Goal: Information Seeking & Learning: Learn about a topic

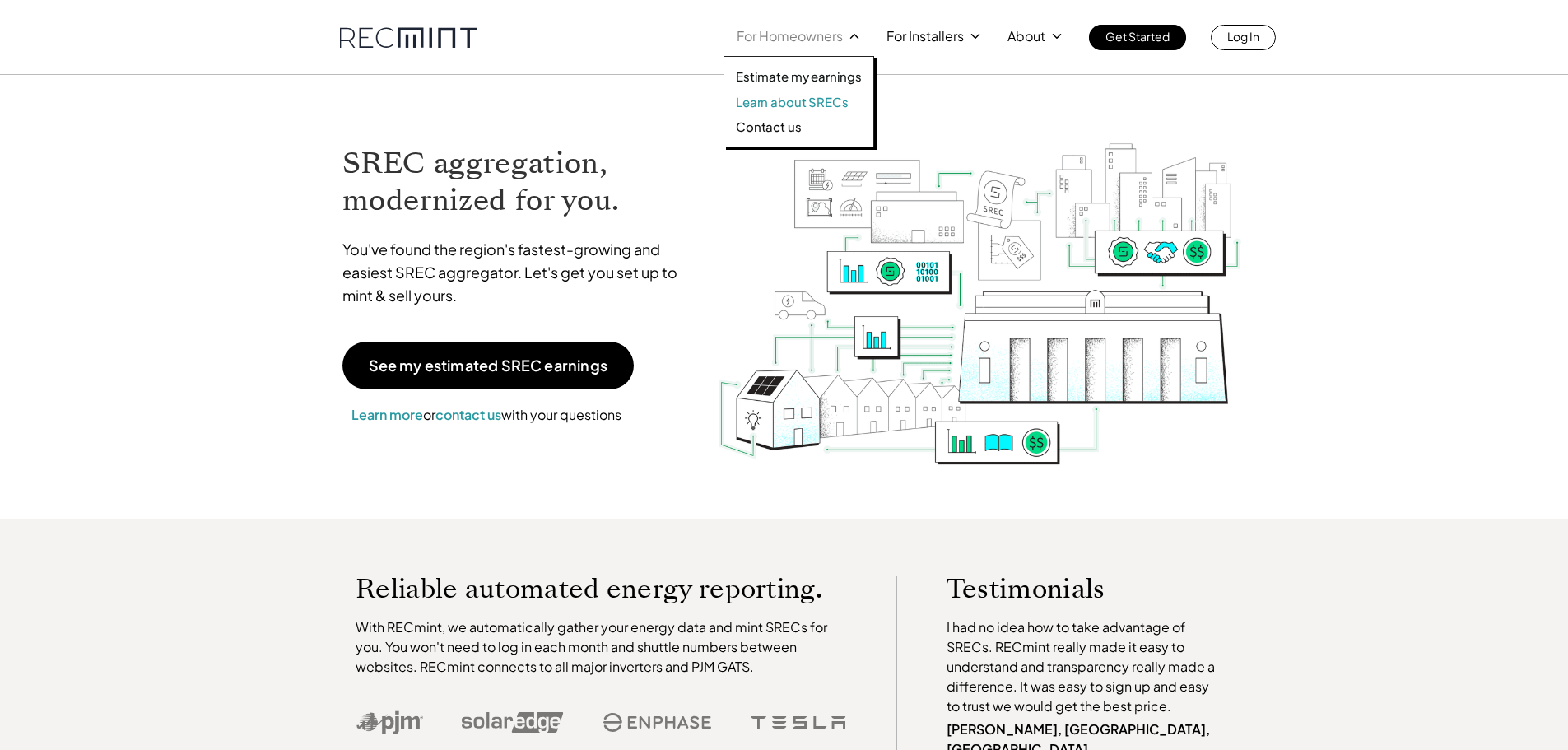
click at [796, 99] on p "Learn about SRECs" at bounding box center [792, 102] width 112 height 16
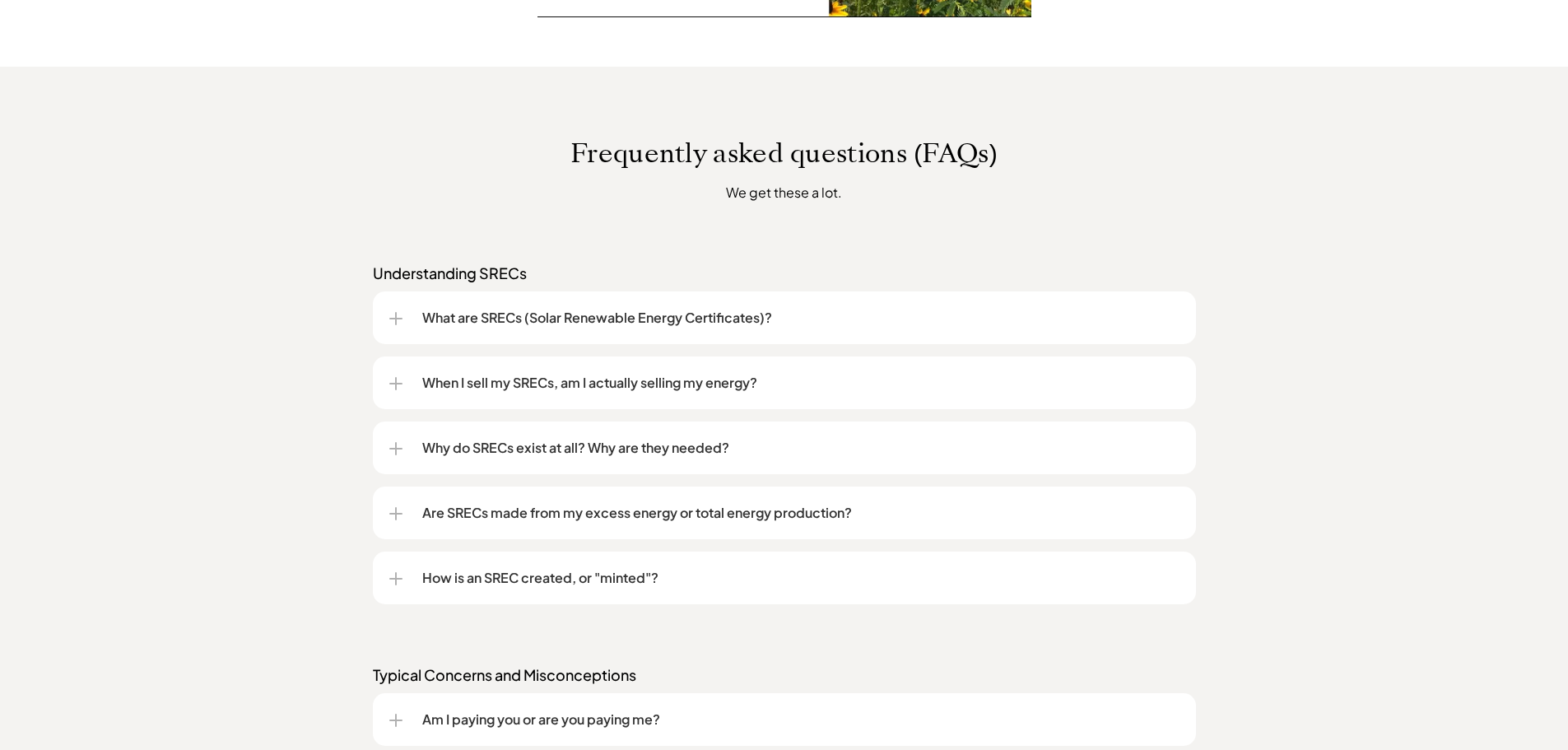
scroll to position [1235, 0]
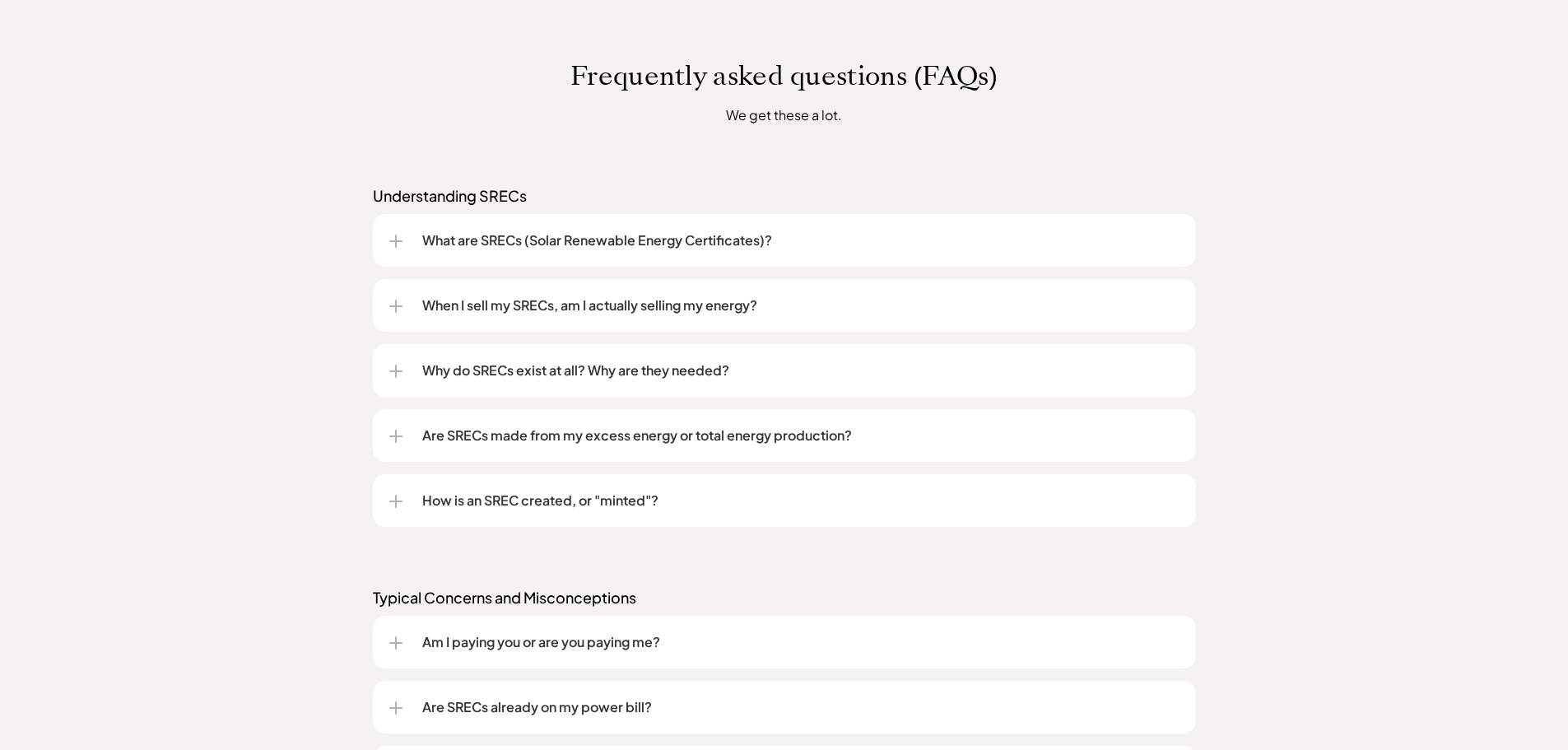
click at [395, 240] on div at bounding box center [396, 241] width 2 height 13
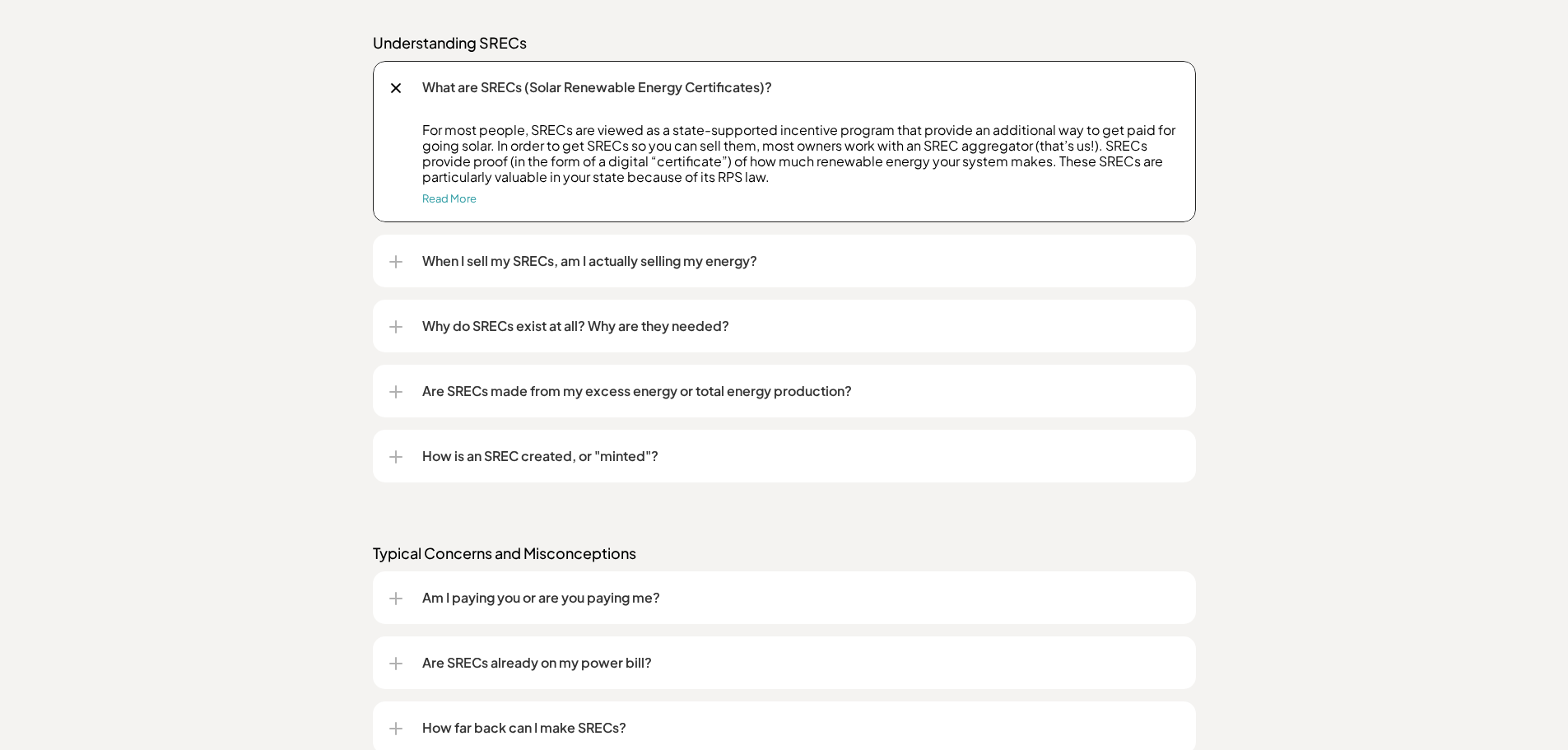
scroll to position [1400, 0]
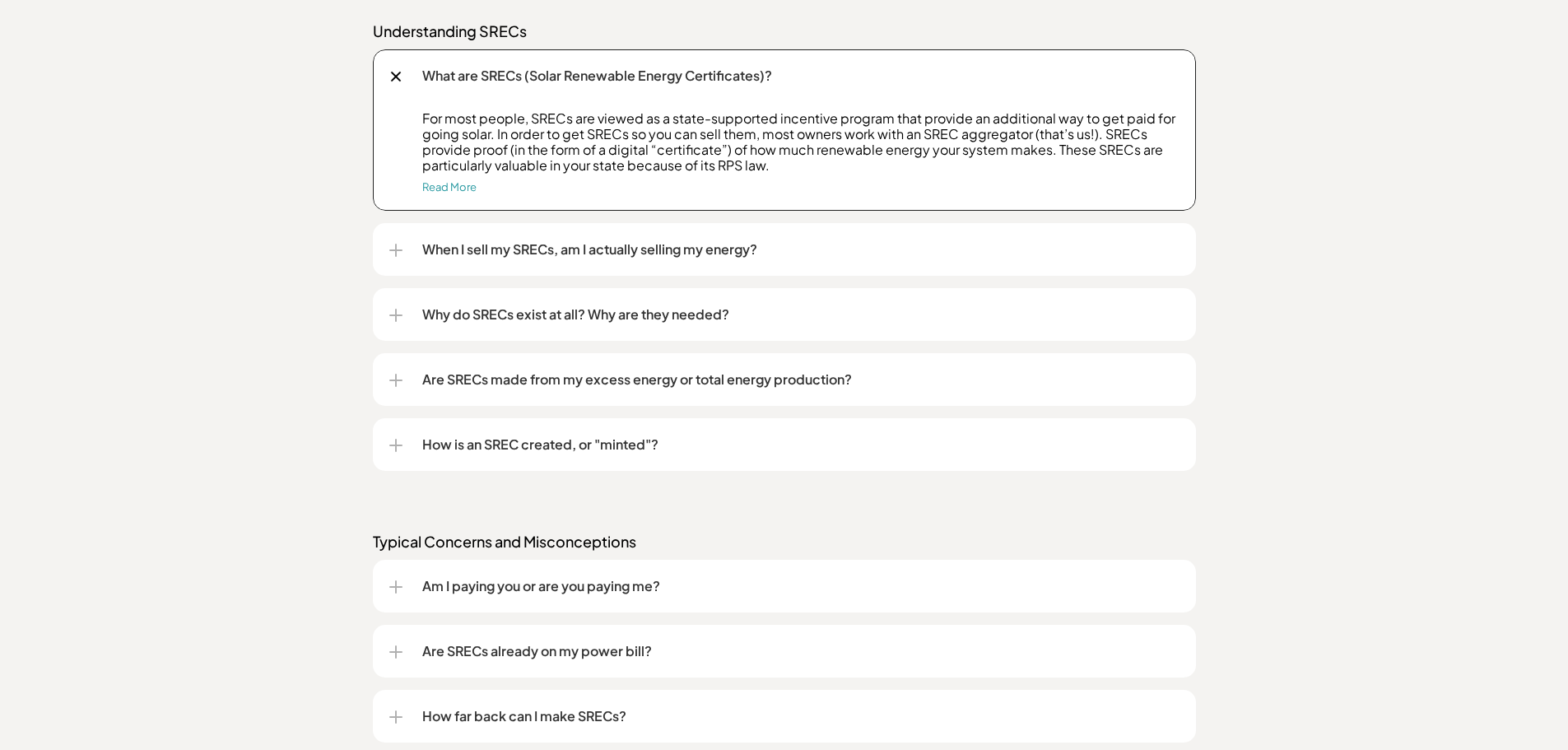
click at [395, 249] on div at bounding box center [396, 250] width 2 height 13
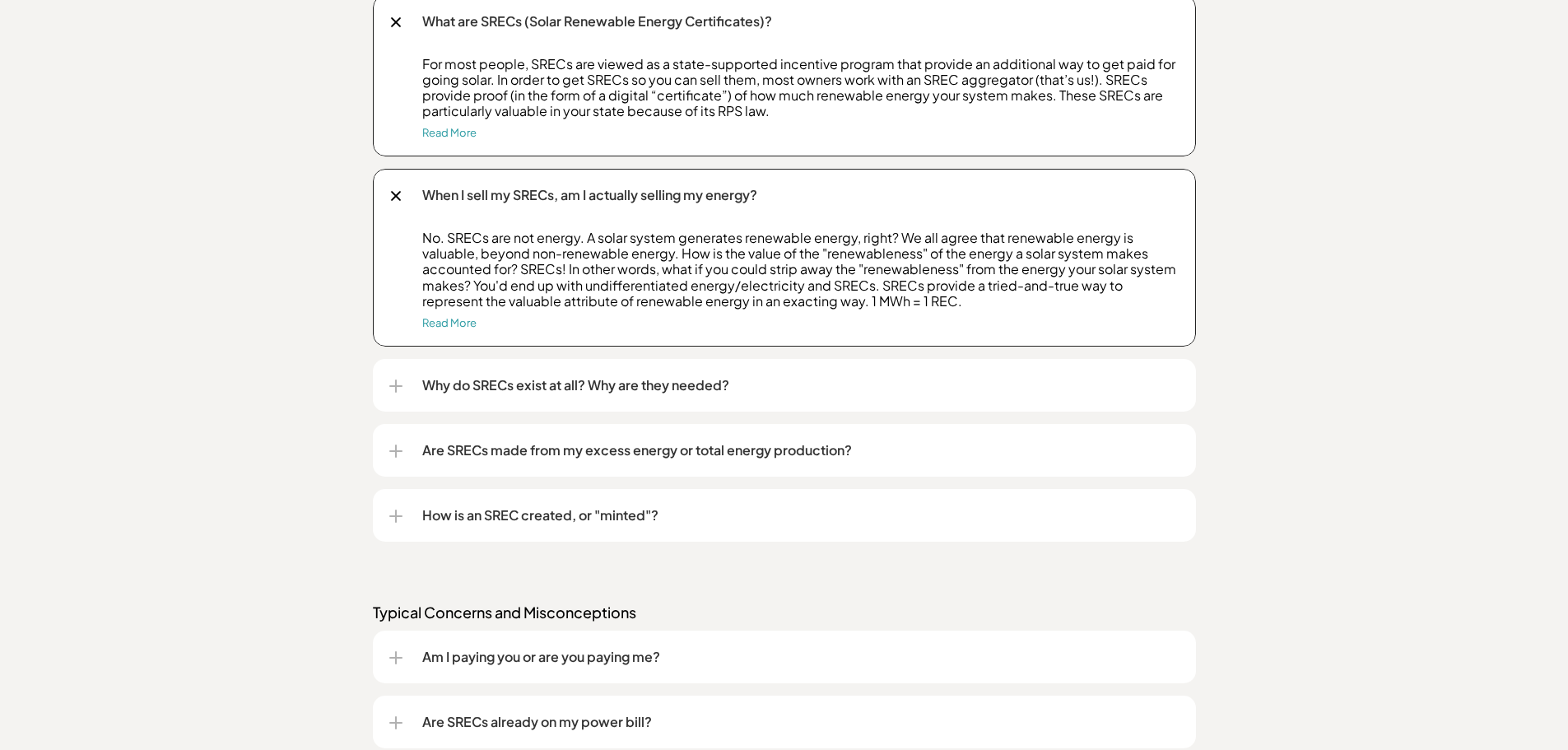
scroll to position [1482, 0]
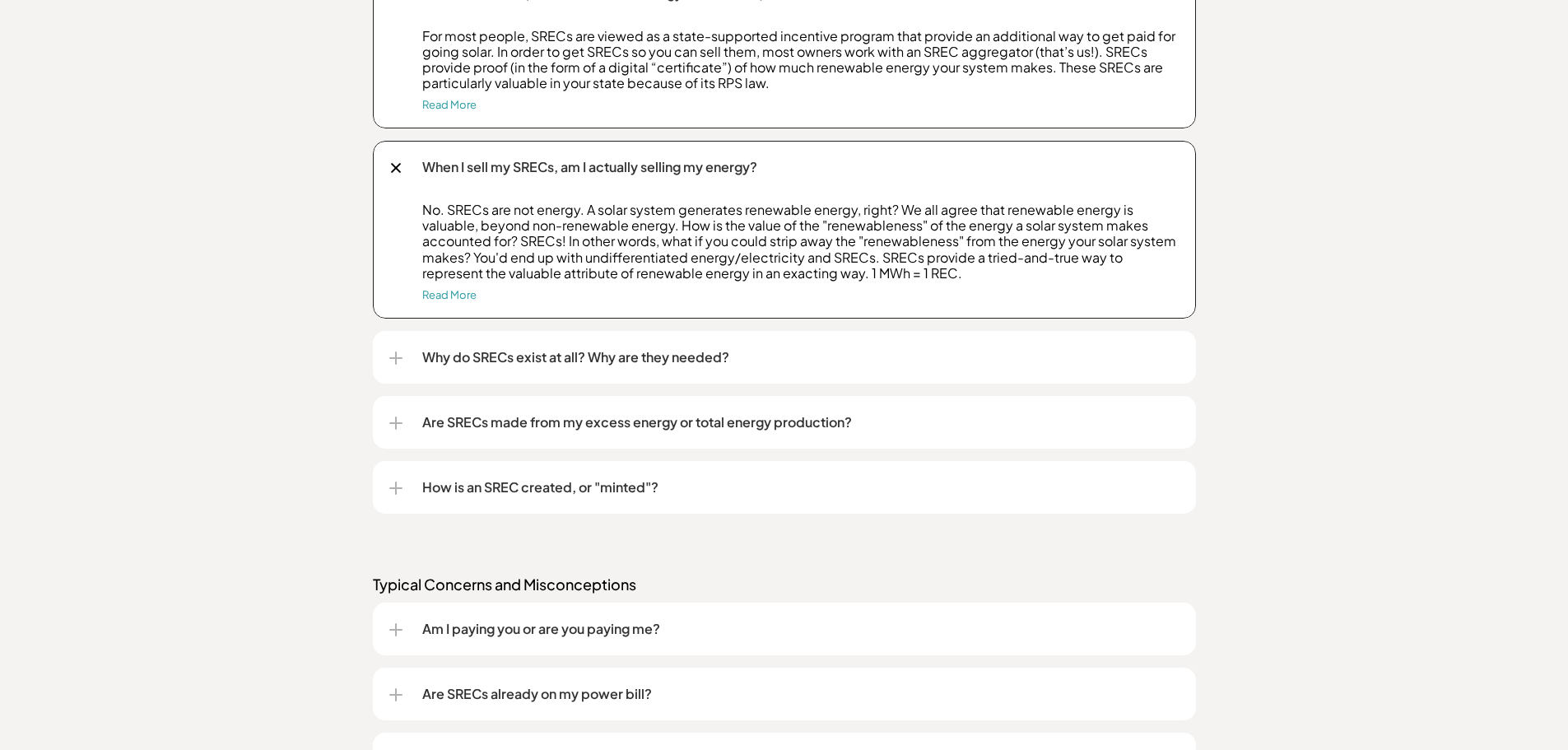
click at [392, 354] on div at bounding box center [396, 358] width 13 height 13
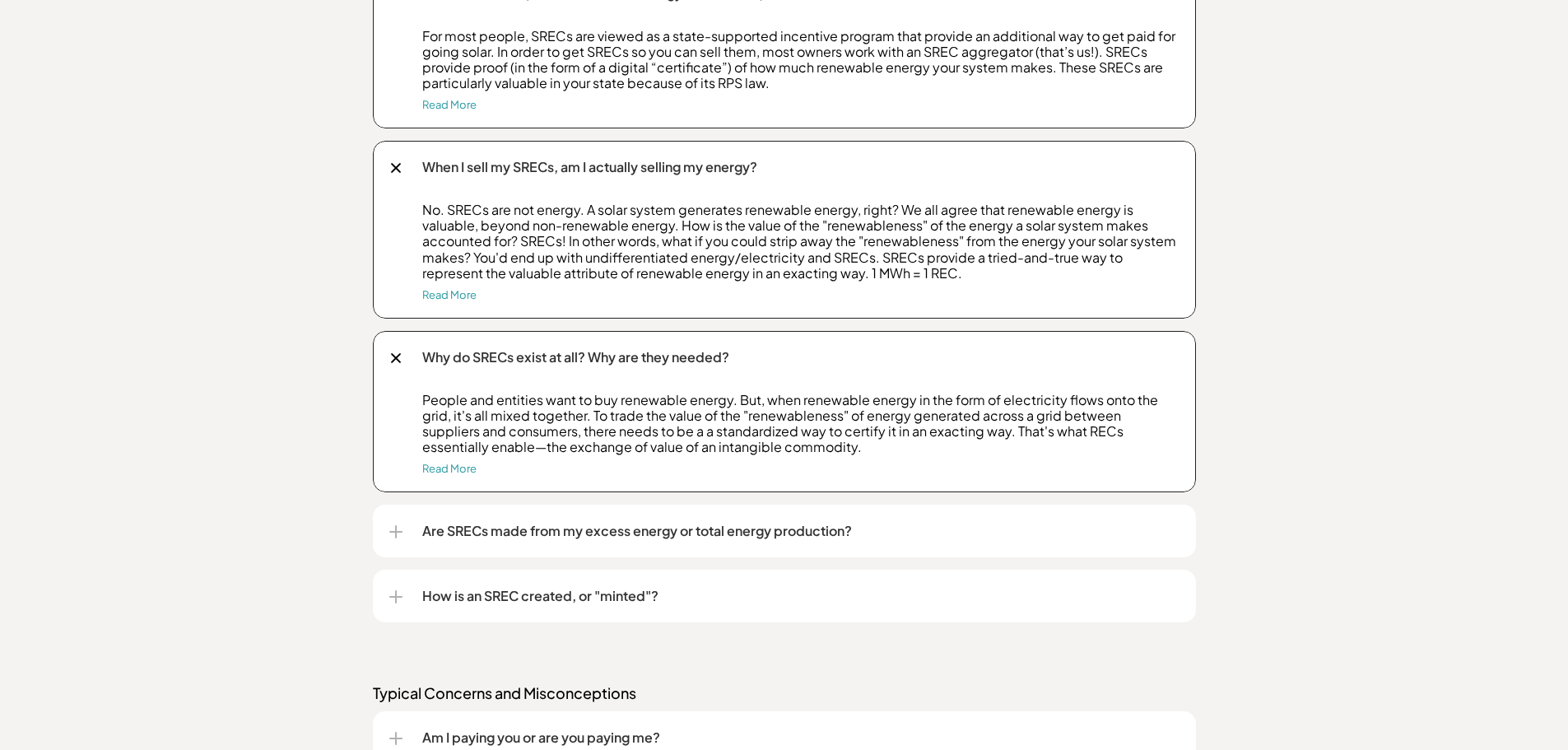
scroll to position [1564, 0]
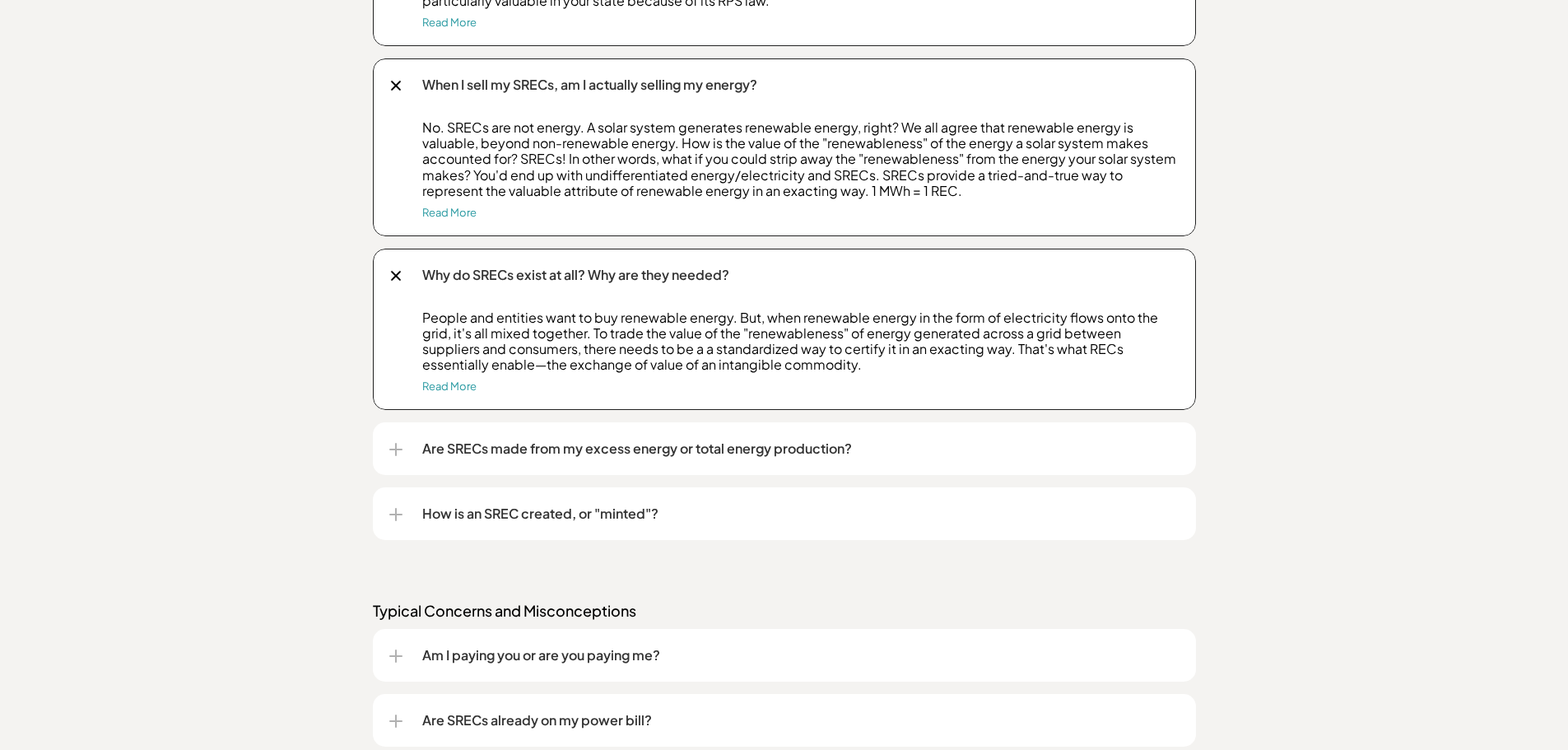
click at [395, 449] on div at bounding box center [396, 450] width 2 height 13
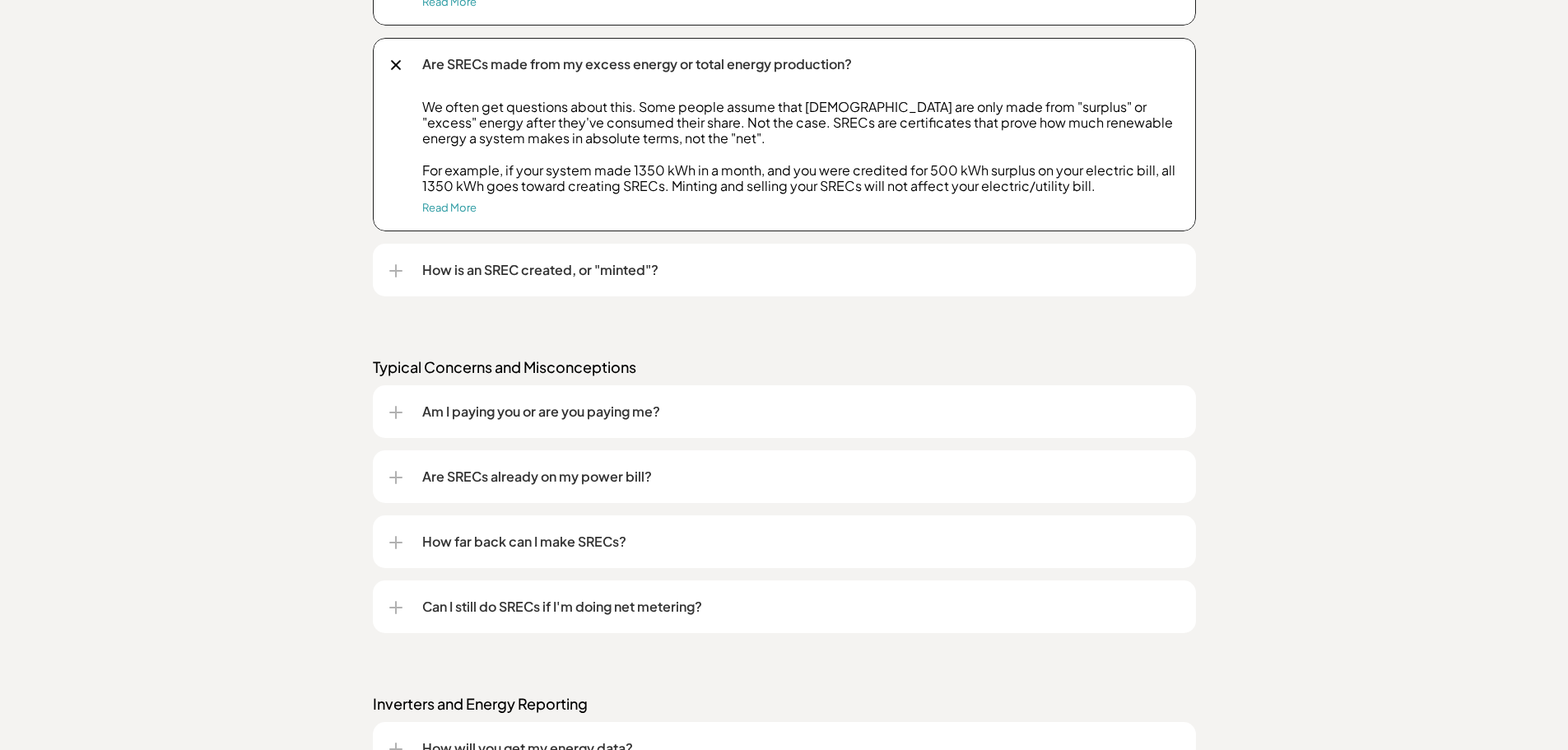
scroll to position [1976, 0]
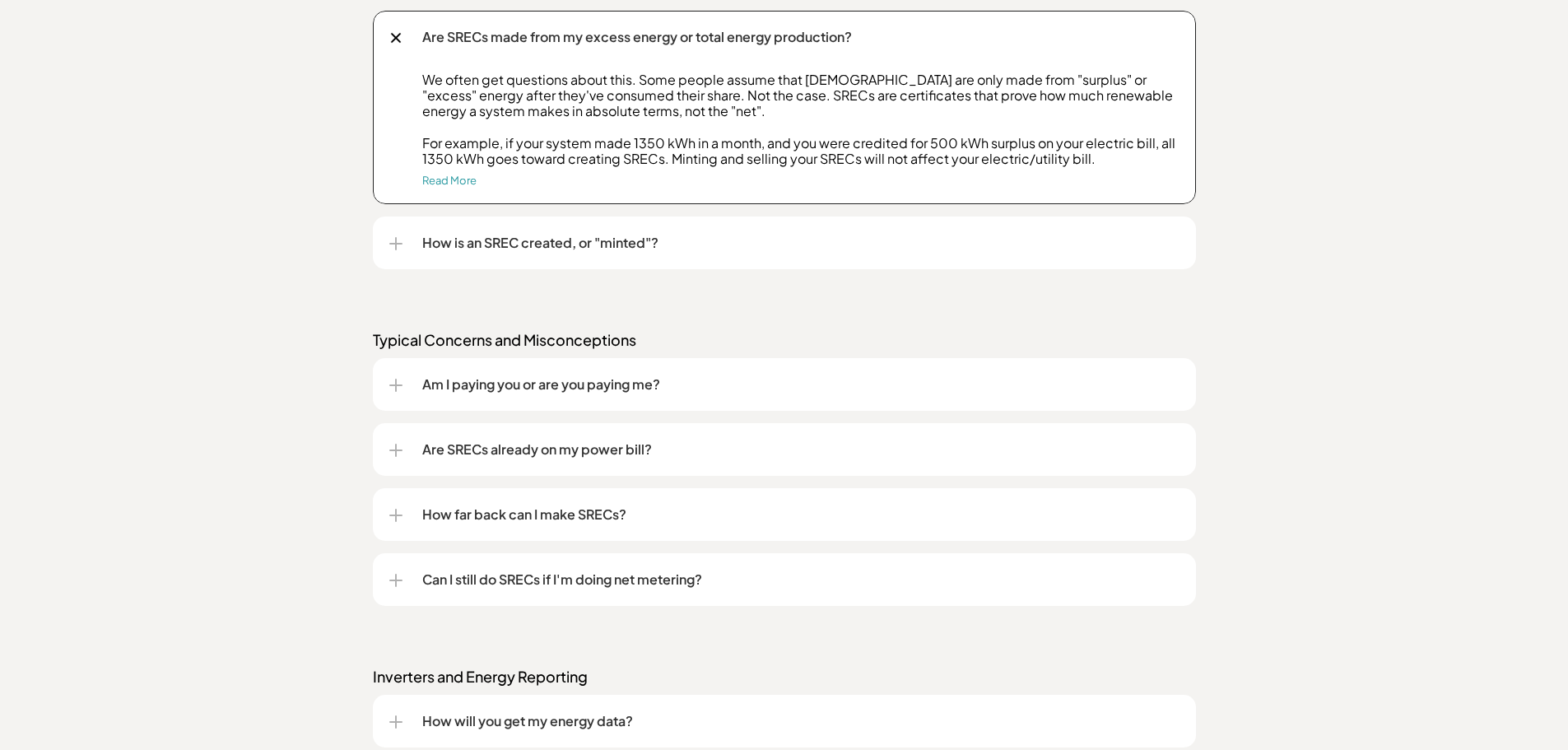
click at [406, 244] on div "How is an SREC created, or "minted"?" at bounding box center [784, 243] width 790 height 53
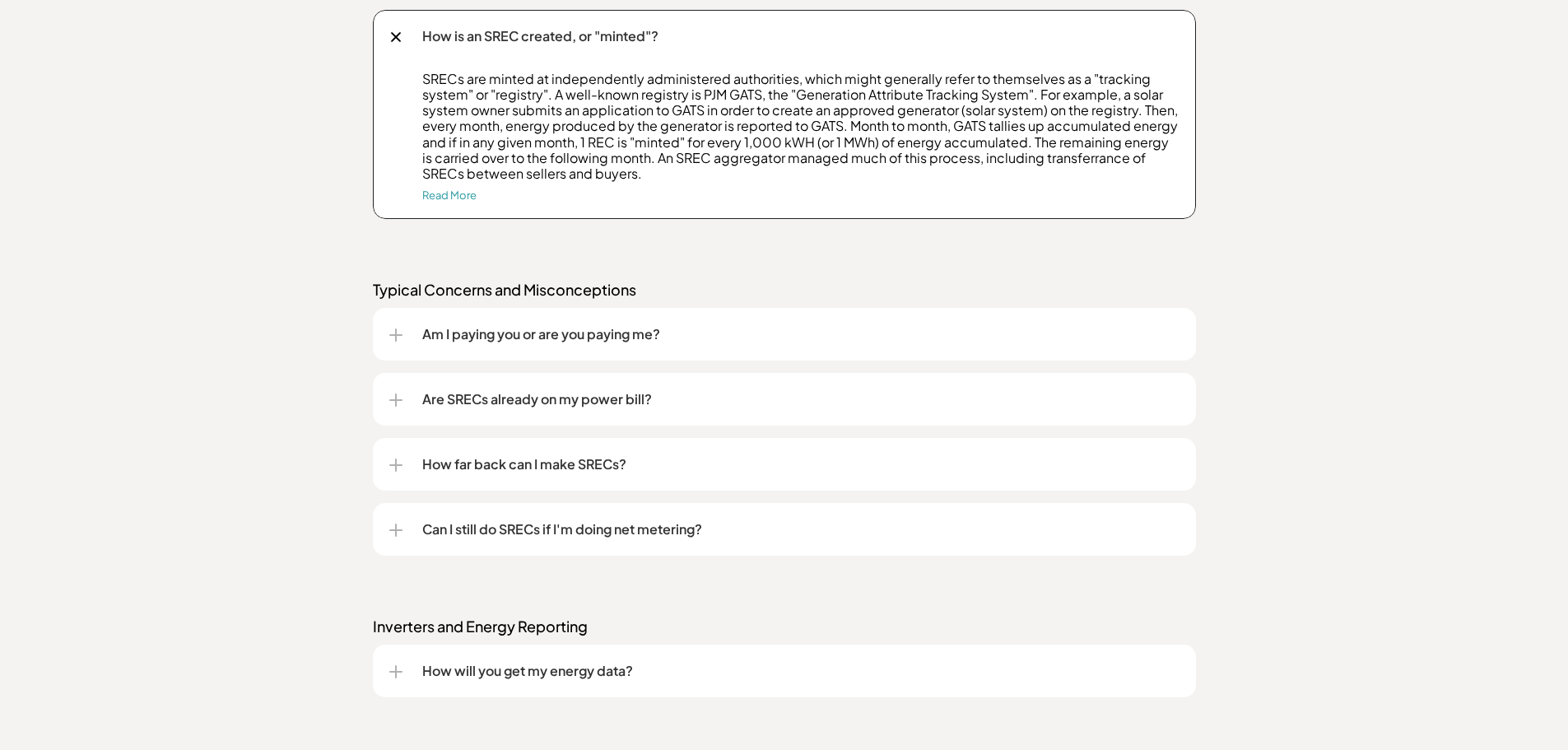
scroll to position [2223, 0]
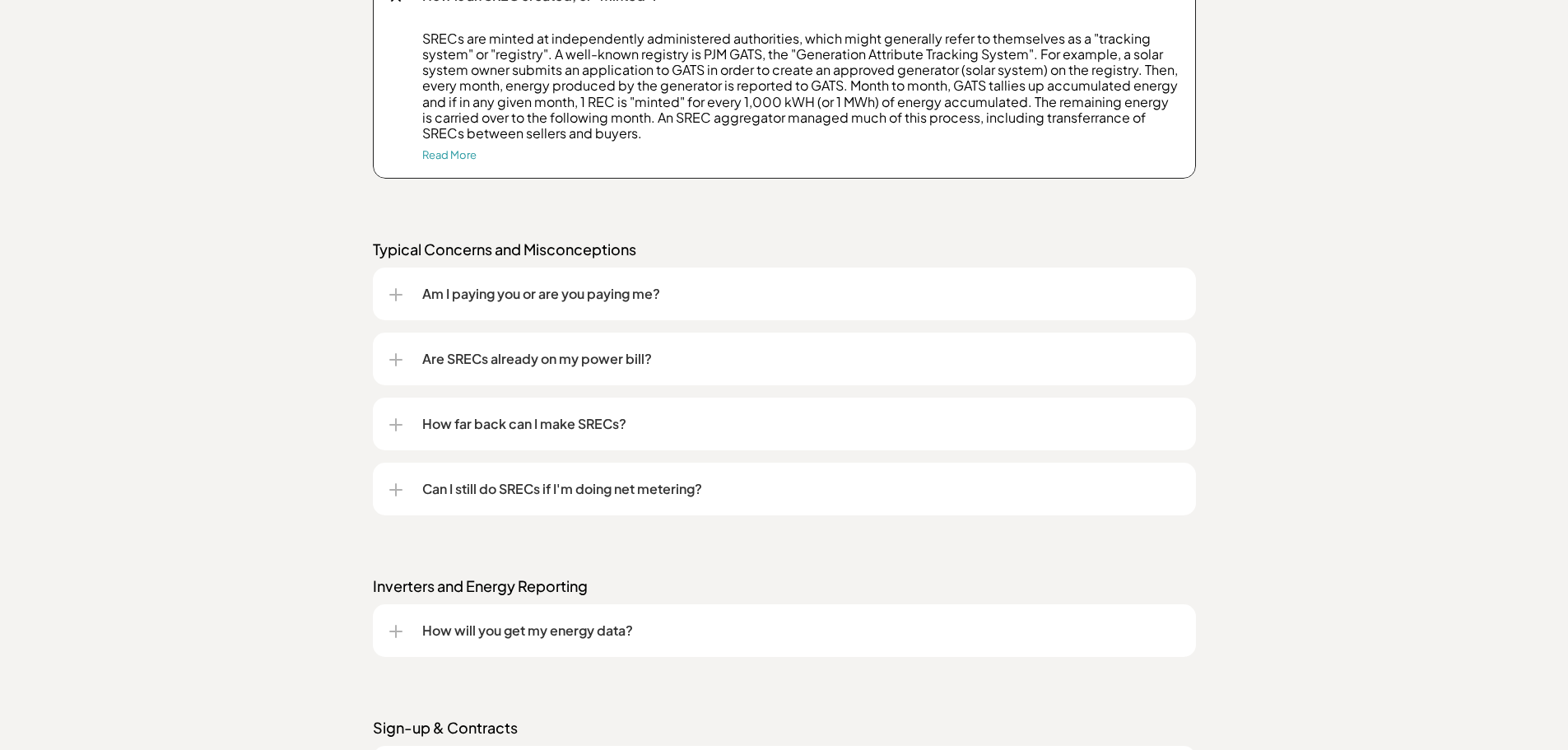
click at [392, 297] on div at bounding box center [396, 295] width 13 height 13
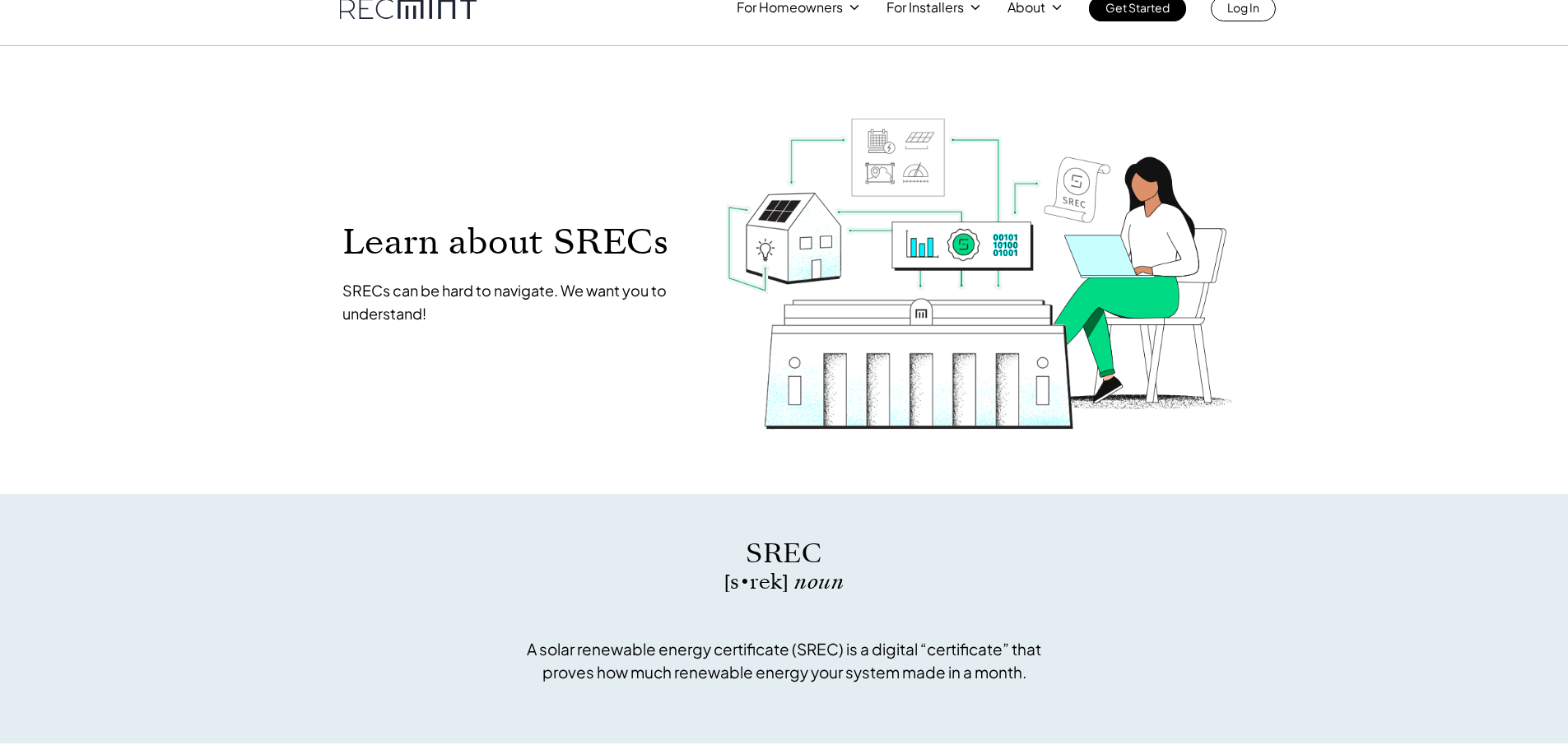
scroll to position [0, 0]
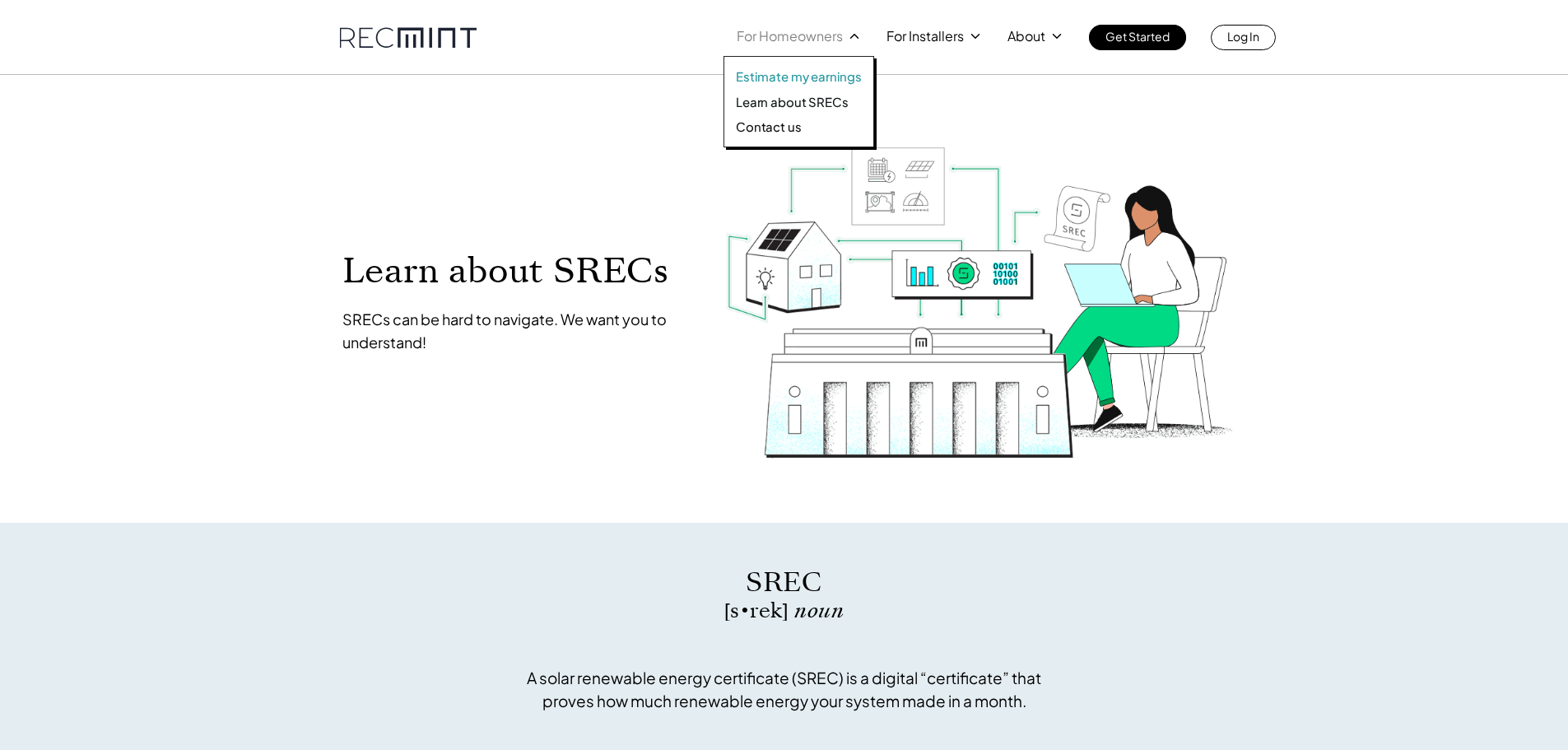
click at [794, 75] on p "Estimate my earnings" at bounding box center [799, 76] width 126 height 16
